Goal: Task Accomplishment & Management: Manage account settings

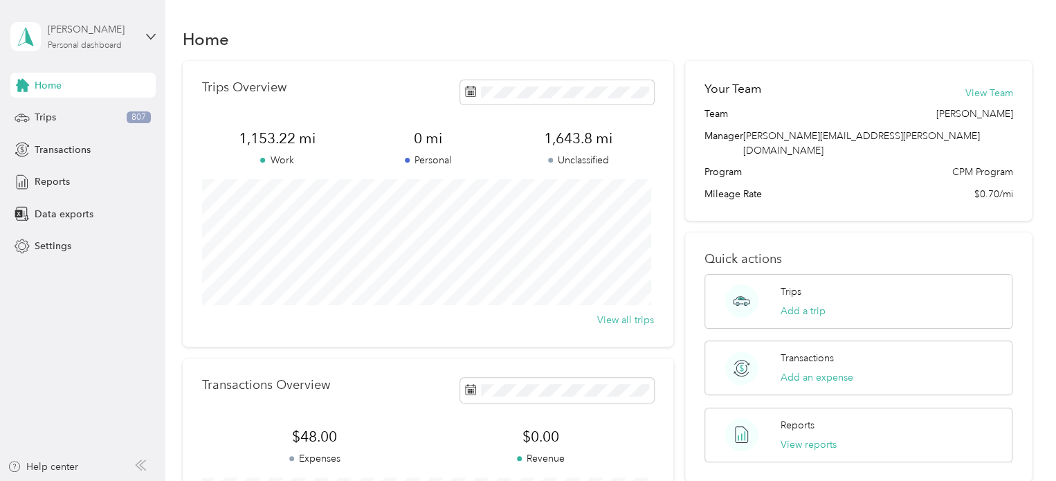
click at [118, 30] on div "[PERSON_NAME]" at bounding box center [91, 29] width 86 height 15
click at [84, 306] on aside "[PERSON_NAME] Personal dashboard Home Trips 807 Transactions Reports Data expor…" at bounding box center [82, 240] width 165 height 481
click at [52, 176] on span "Reports" at bounding box center [52, 181] width 35 height 15
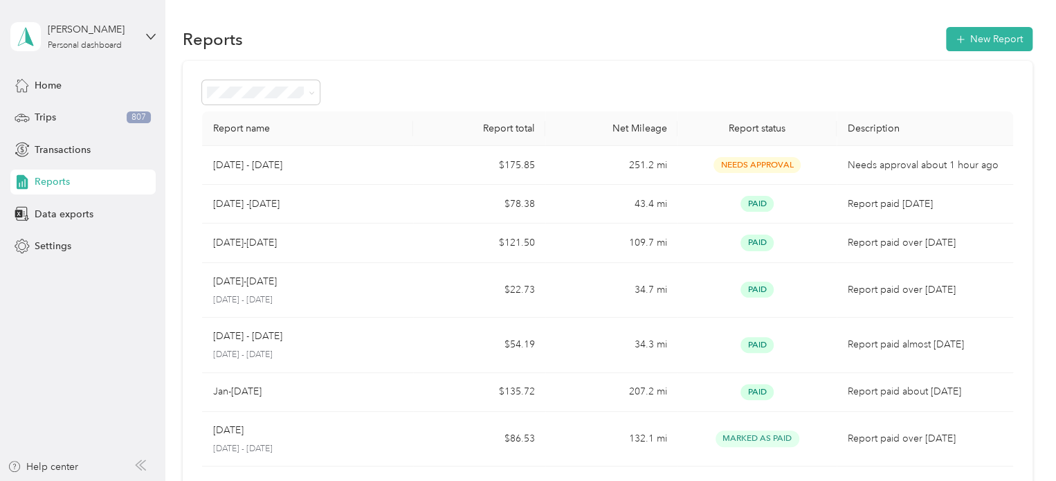
click at [361, 160] on div "June - Aug 2025" at bounding box center [308, 165] width 190 height 15
